Goal: Transaction & Acquisition: Purchase product/service

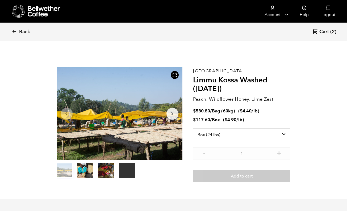
select select "box"
click at [329, 31] on link "Cart (2)" at bounding box center [324, 31] width 24 height 7
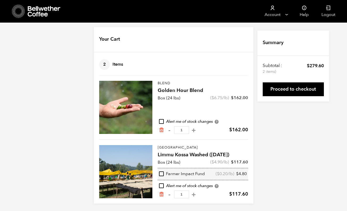
scroll to position [4, 0]
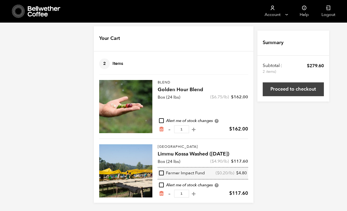
click at [293, 89] on link "Proceed to checkout" at bounding box center [292, 89] width 61 height 14
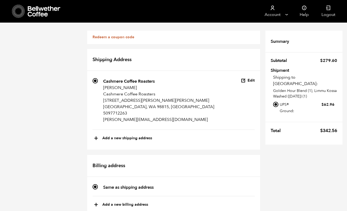
click at [117, 36] on link "Redeem a coupon code" at bounding box center [113, 37] width 42 height 5
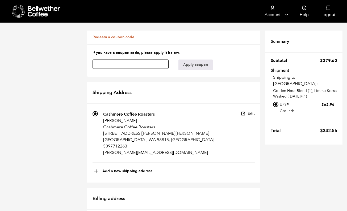
click at [119, 63] on input "text" at bounding box center [130, 63] width 76 height 9
paste input "srhafmbrdwwpcptd"
type input "srhafmbrdwwpcptd"
click at [190, 65] on button "Apply coupon" at bounding box center [195, 64] width 34 height 11
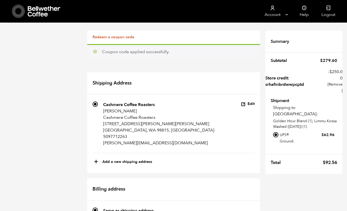
click at [18, 12] on icon at bounding box center [18, 12] width 13 height 14
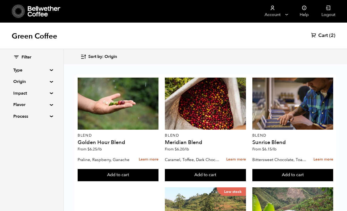
scroll to position [536, 0]
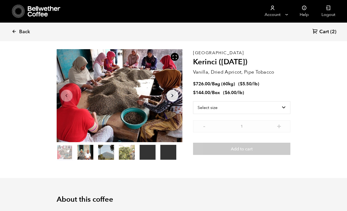
scroll to position [10, 0]
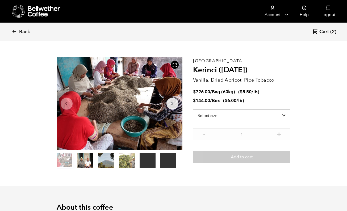
click at [221, 117] on select "Select size Bag (60kg) (132 lbs) Box (24 lbs)" at bounding box center [241, 115] width 97 height 13
select select "box"
click at [193, 109] on select "Select size Bag (60kg) (132 lbs) Box (24 lbs)" at bounding box center [241, 115] width 97 height 13
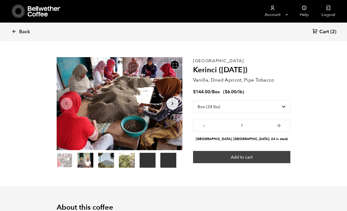
click at [227, 157] on button "Add to cart" at bounding box center [241, 157] width 97 height 12
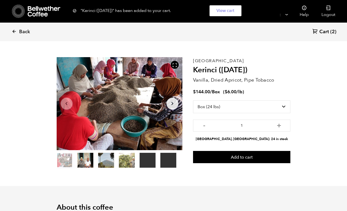
click at [324, 32] on span "Cart" at bounding box center [324, 32] width 10 height 6
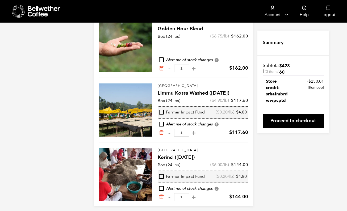
scroll to position [69, 0]
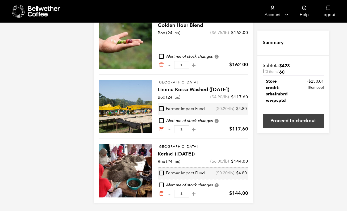
click at [284, 126] on link "Proceed to checkout" at bounding box center [292, 121] width 61 height 14
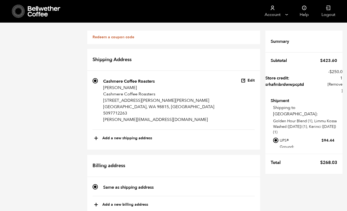
scroll to position [362, 0]
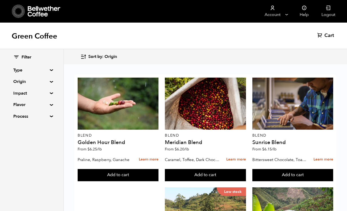
click at [205, 28] on div "Green Coffee Cart (0)" at bounding box center [173, 36] width 347 height 27
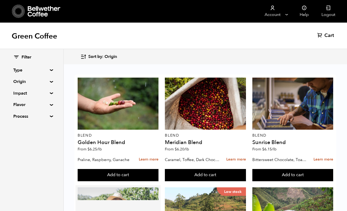
scroll to position [345, 0]
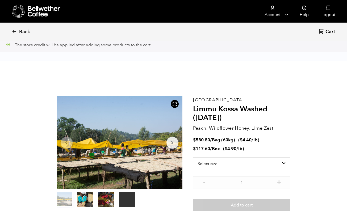
scroll to position [231, 227]
